Goal: Task Accomplishment & Management: Manage account settings

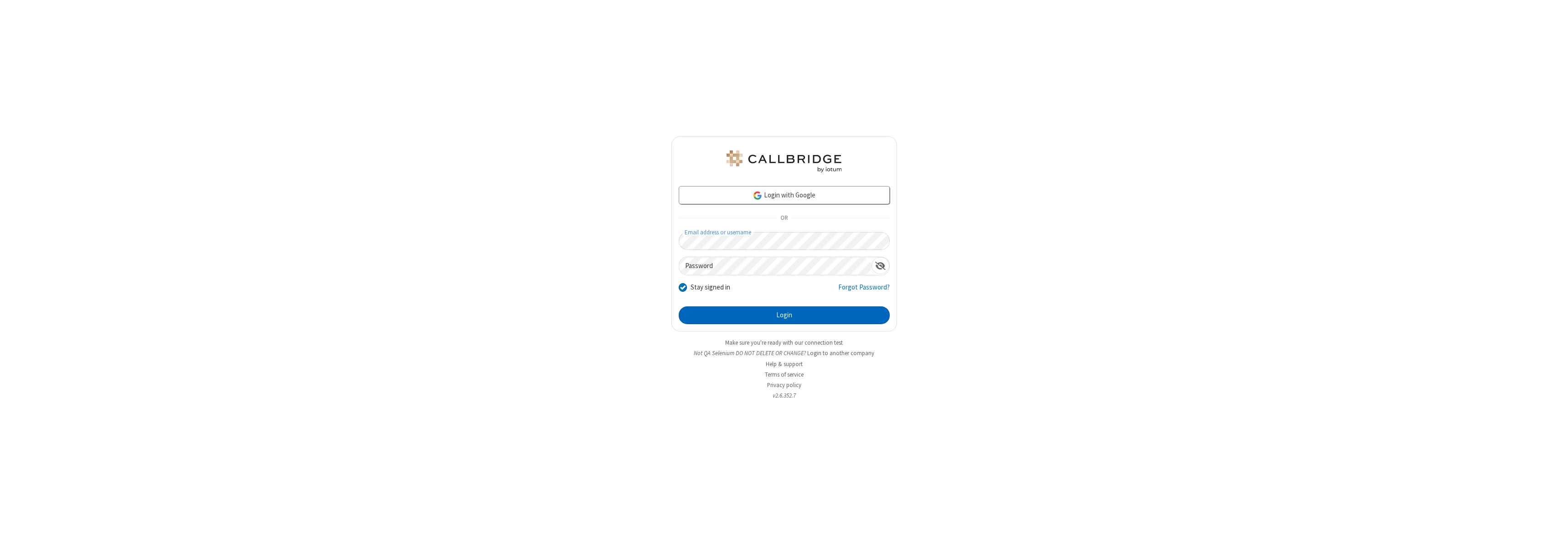
click at [784, 316] on button "Login" at bounding box center [784, 316] width 211 height 19
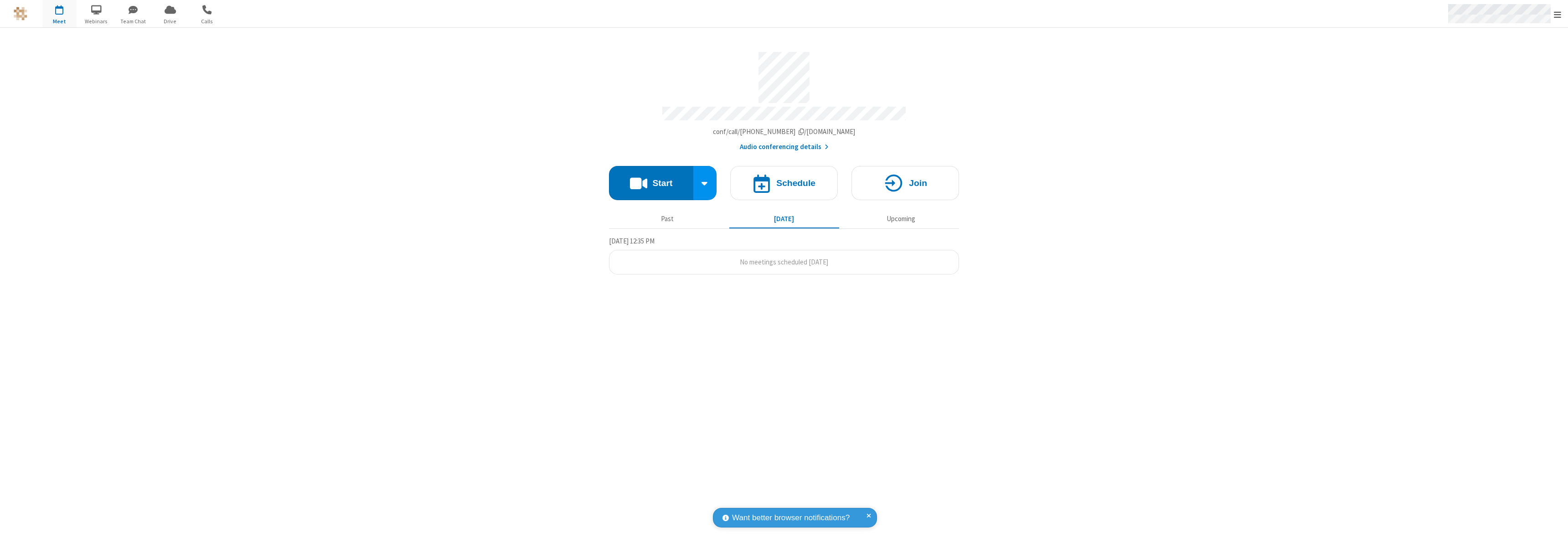
click at [1558, 14] on span "Open menu" at bounding box center [1558, 15] width 7 height 9
click at [1505, 61] on div "Settings" at bounding box center [1505, 61] width 127 height 24
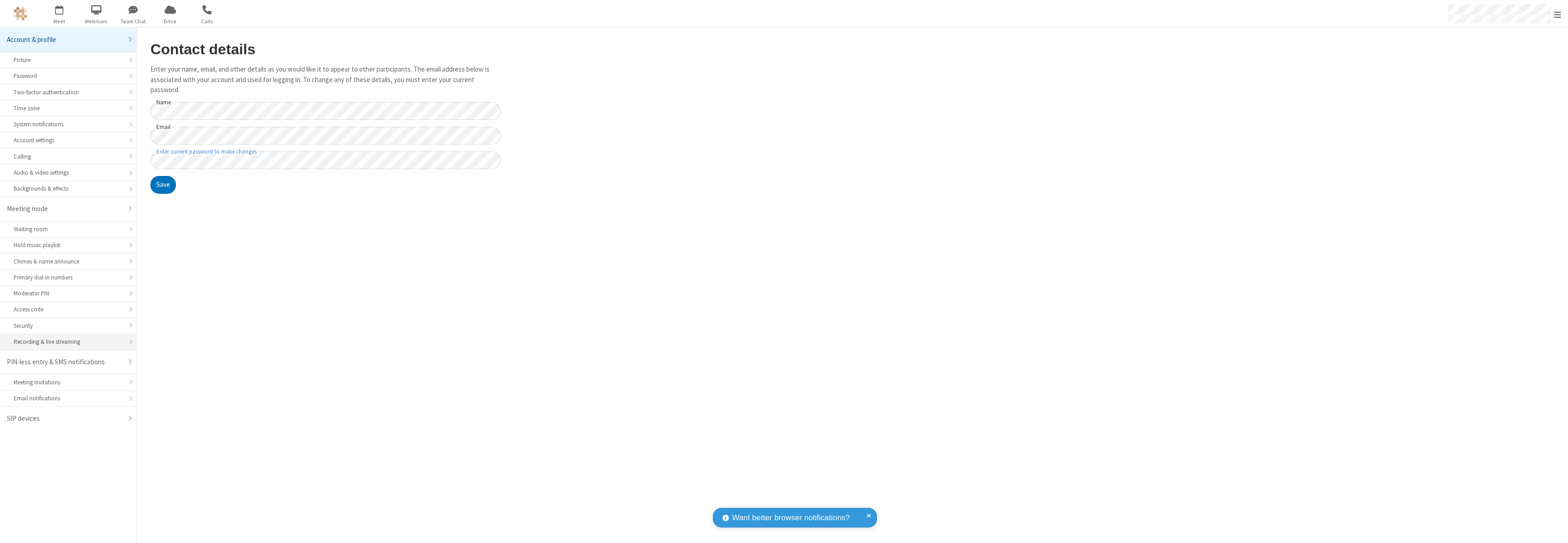
click at [68, 342] on div "Recording & live streaming" at bounding box center [68, 342] width 109 height 8
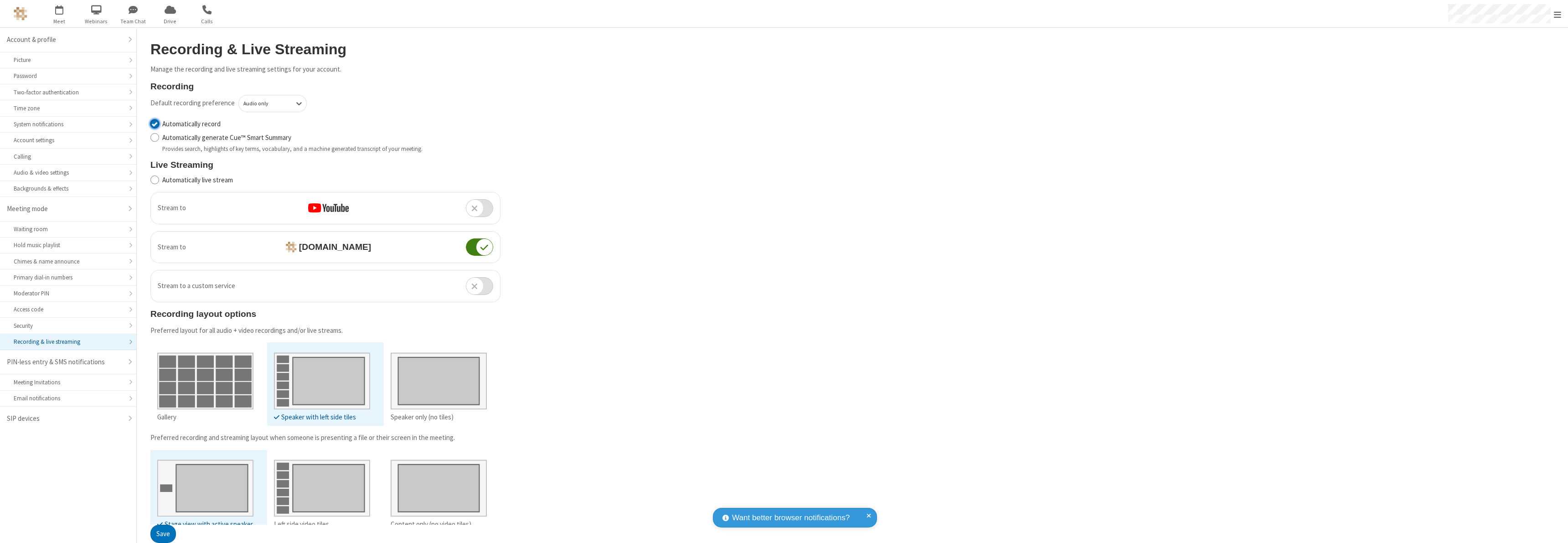
click at [154, 124] on input "Automatically record" at bounding box center [154, 124] width 8 height 9
checkbox input "false"
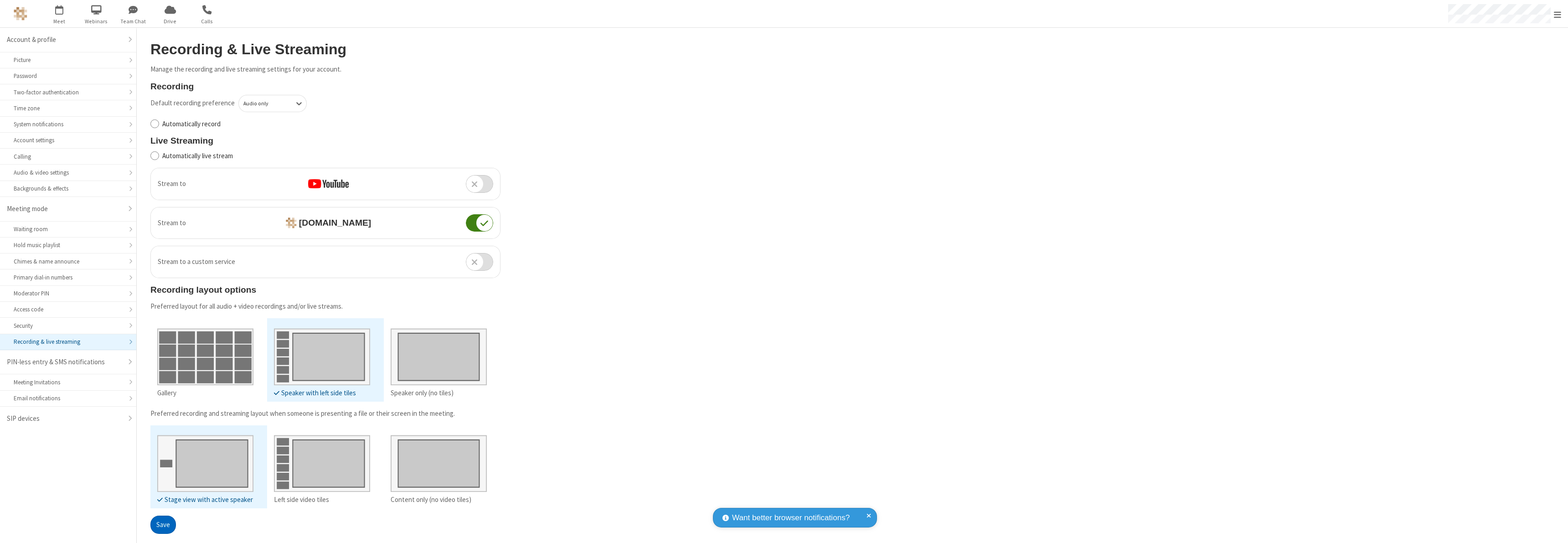
click at [163, 524] on button "Save" at bounding box center [163, 525] width 25 height 19
